Goal: Task Accomplishment & Management: Manage account settings

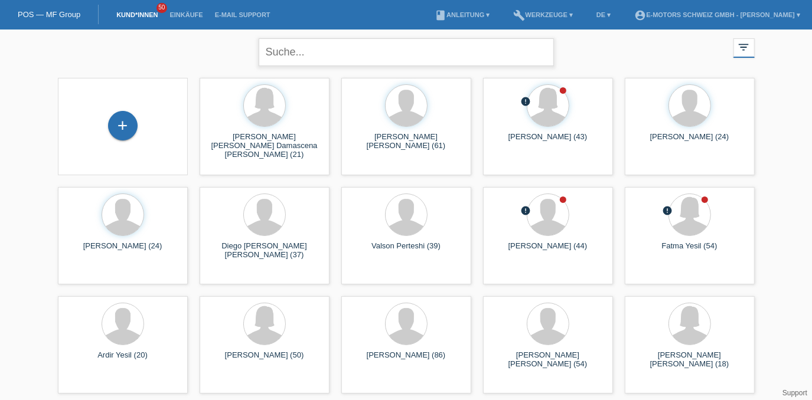
click at [315, 41] on input "text" at bounding box center [406, 52] width 295 height 28
type input "[PERSON_NAME]"
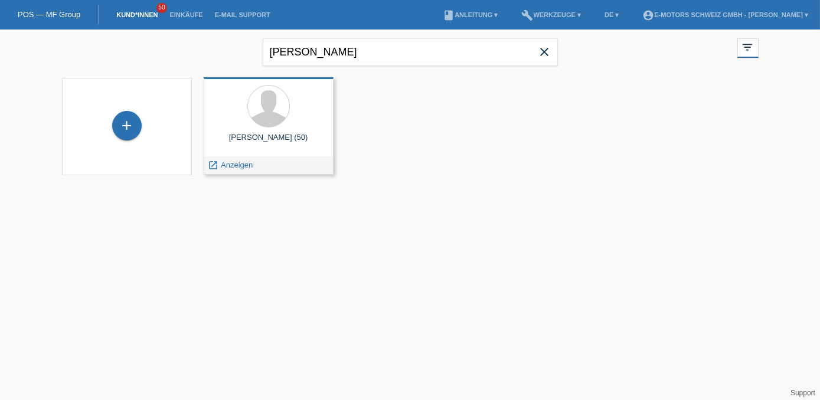
click at [246, 133] on div "Seid [PERSON_NAME] (50)" at bounding box center [268, 142] width 111 height 19
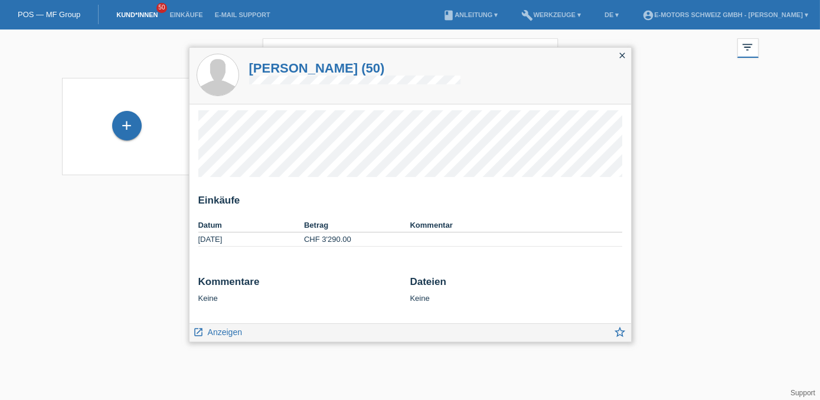
click at [619, 56] on icon "close" at bounding box center [622, 55] width 9 height 9
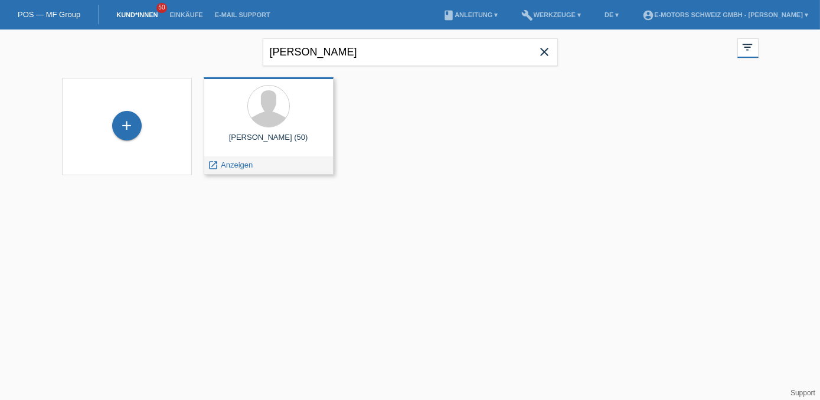
click at [236, 135] on div "Seid [PERSON_NAME] (50)" at bounding box center [268, 142] width 111 height 19
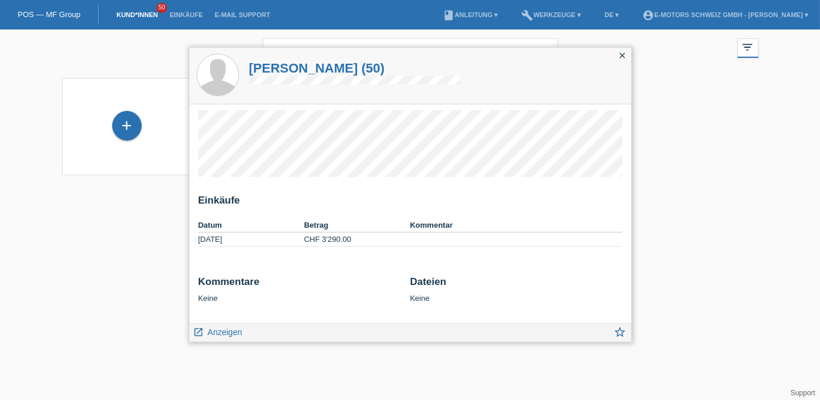
click at [618, 53] on icon "close" at bounding box center [622, 55] width 9 height 9
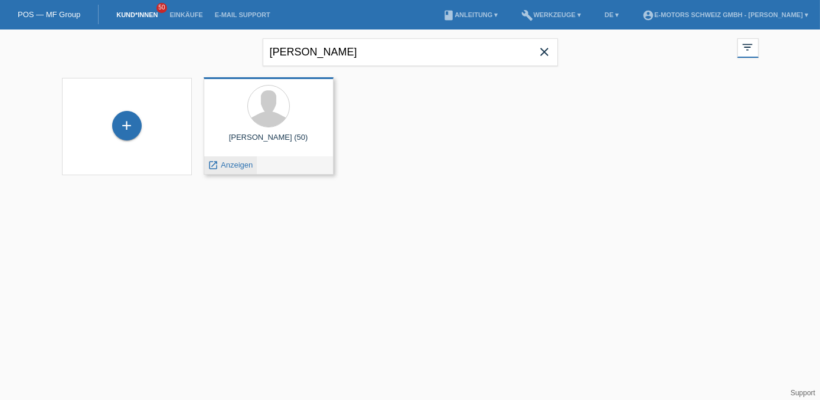
click at [244, 168] on span "Anzeigen" at bounding box center [237, 165] width 32 height 9
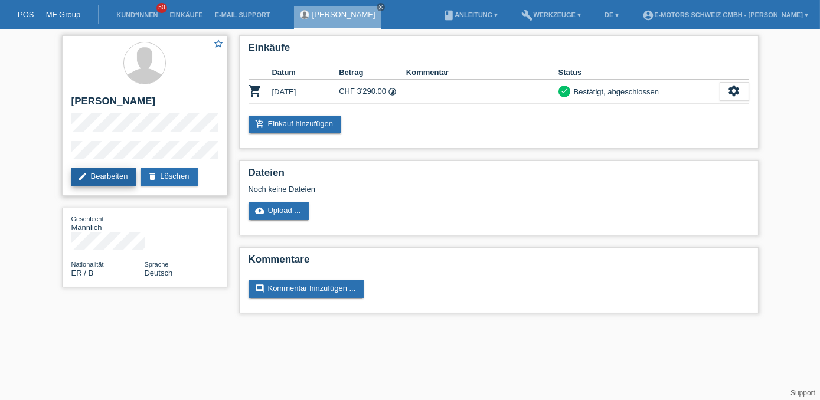
click at [110, 175] on link "edit Bearbeiten" at bounding box center [103, 177] width 65 height 18
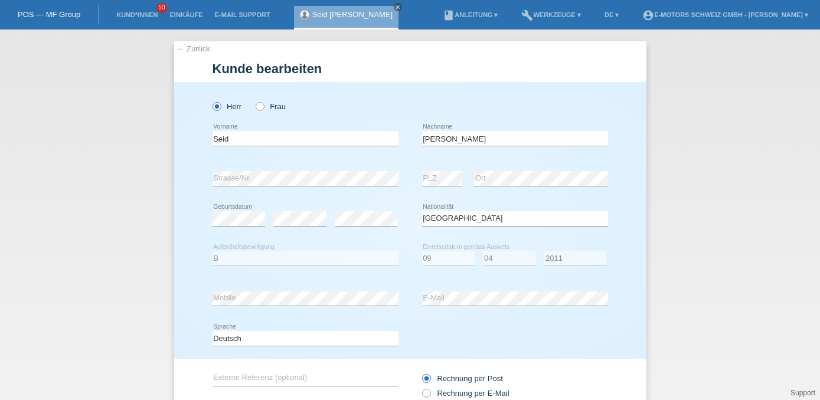
select select "ER"
select select "B"
select select "09"
select select "04"
select select "2011"
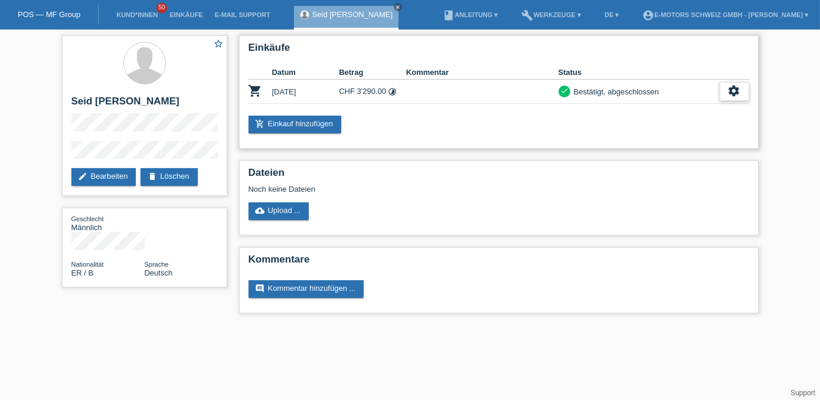
click at [735, 93] on icon "settings" at bounding box center [734, 90] width 13 height 13
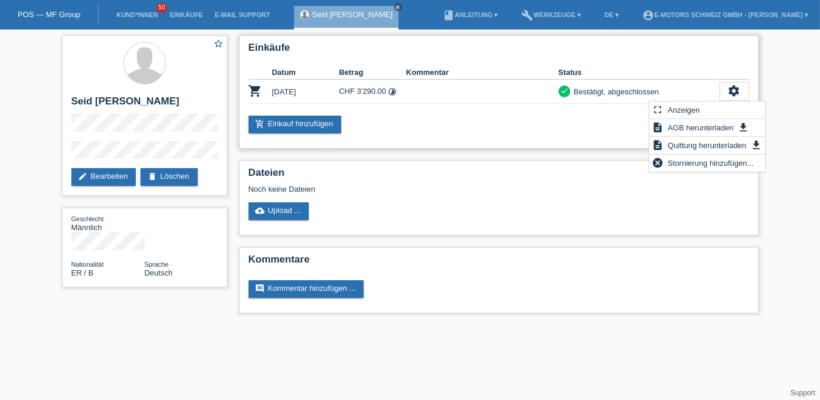
click at [495, 110] on div "Einkäufe Datum Betrag Kommentar Status shopping_cart [DATE] CHF 3'290.00 timela…" at bounding box center [499, 91] width 520 height 113
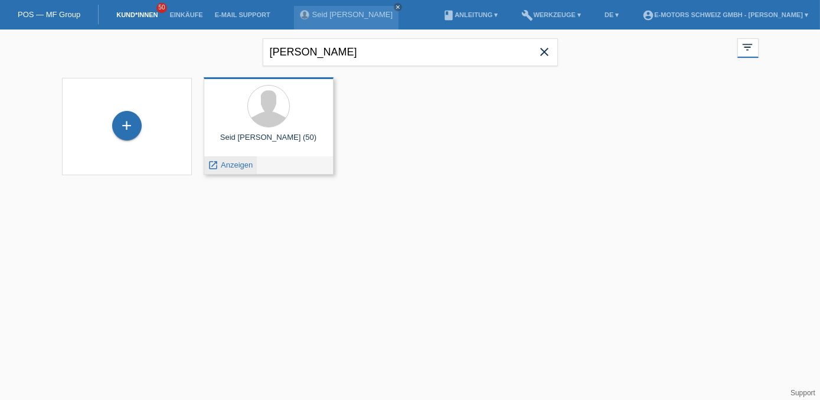
click at [234, 165] on span "Anzeigen" at bounding box center [237, 165] width 32 height 9
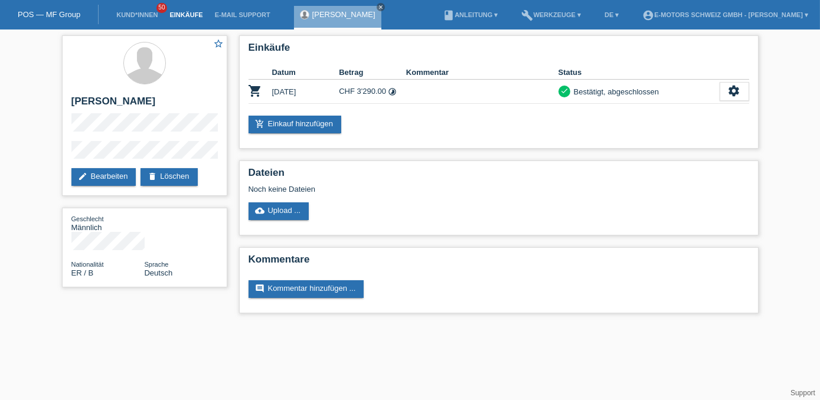
click at [180, 17] on link "Einkäufe" at bounding box center [186, 14] width 45 height 7
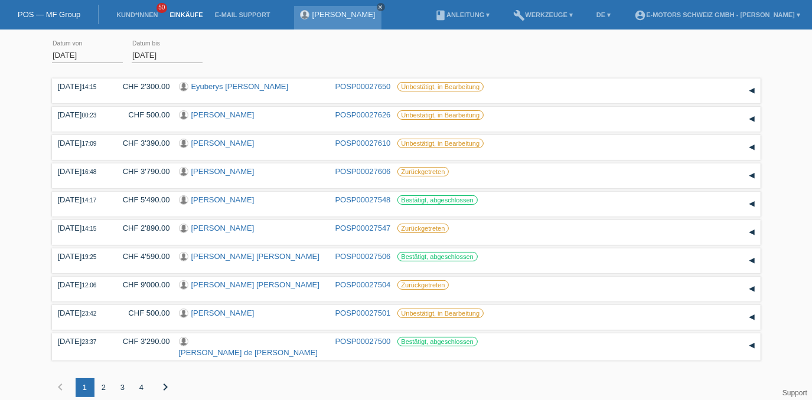
click at [384, 5] on icon "close" at bounding box center [381, 7] width 6 height 6
